Goal: Find specific page/section: Find specific page/section

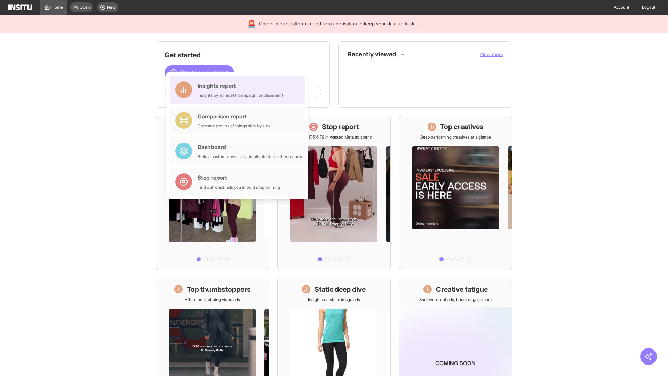
click at [239, 90] on div "Insights report Insights by ad, adset, campaign, or placement" at bounding box center [241, 89] width 86 height 17
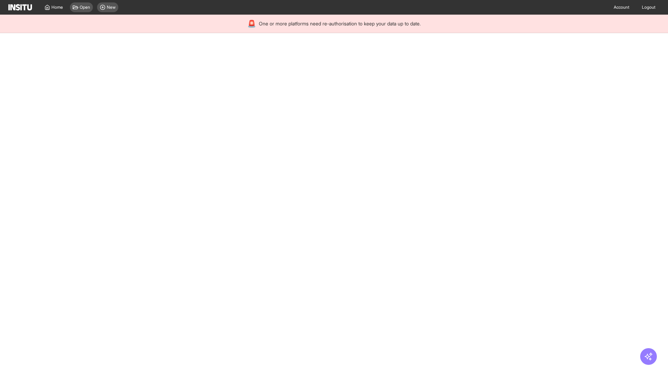
select select "**"
